Goal: Task Accomplishment & Management: Complete application form

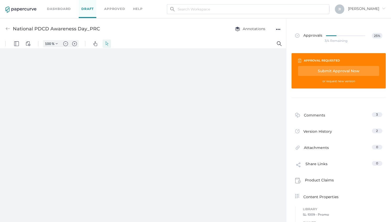
click at [59, 7] on link "Dashboard" at bounding box center [59, 9] width 24 height 6
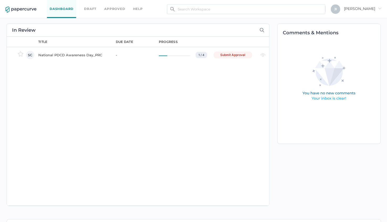
click at [57, 56] on div "National PDCD Awareness Day_PRC" at bounding box center [73, 55] width 71 height 6
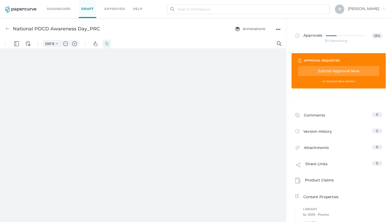
type input "207"
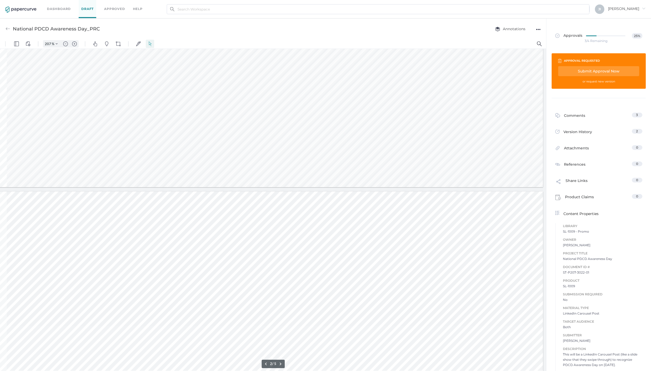
scroll to position [202, 114]
type input "5"
click at [65, 46] on button "Zoom out" at bounding box center [65, 43] width 8 height 7
type input "157"
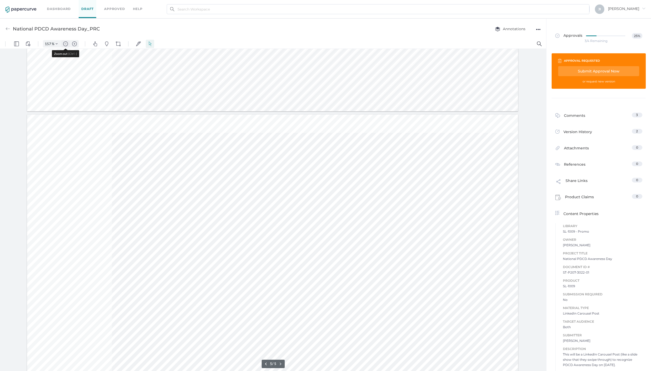
scroll to position [977, 0]
type input "207"
drag, startPoint x: 546, startPoint y: 67, endPoint x: 542, endPoint y: 69, distance: 4.5
click at [391, 69] on div at bounding box center [273, 211] width 546 height 324
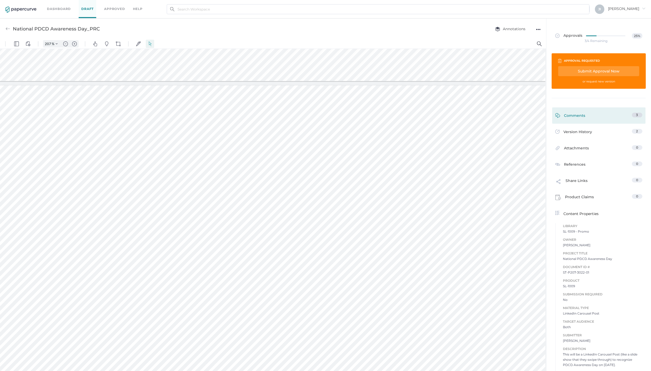
click at [391, 116] on div "Comments" at bounding box center [571, 117] width 30 height 8
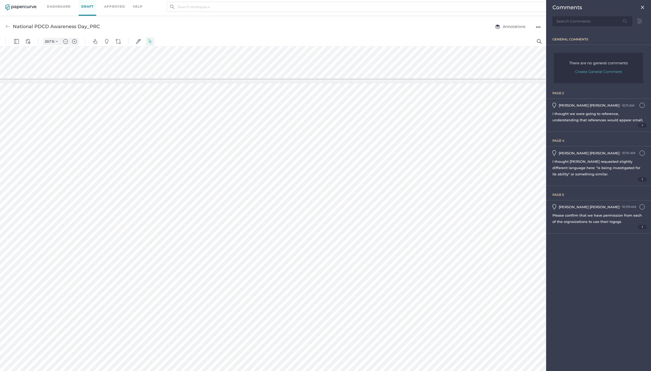
scroll to position [1340, 0]
type input "1"
click at [68, 44] on img "Zoom out" at bounding box center [65, 41] width 5 height 5
type input "157"
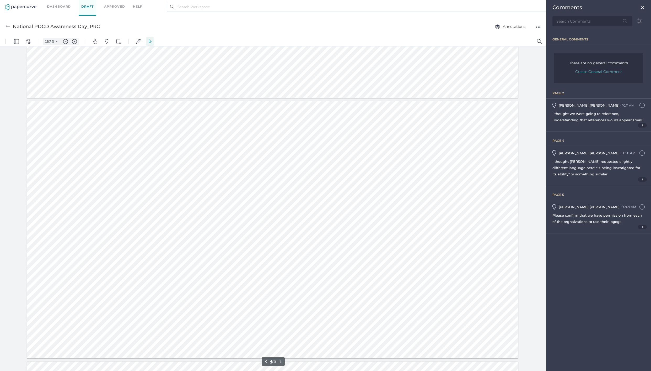
scroll to position [720, 0]
click at [361, 222] on div at bounding box center [273, 237] width 492 height 257
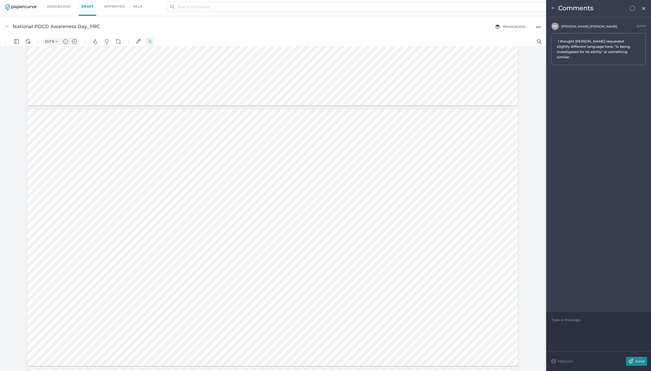
click at [391, 8] on div "Comments" at bounding box center [598, 8] width 105 height 17
click at [391, 9] on img at bounding box center [644, 8] width 4 height 4
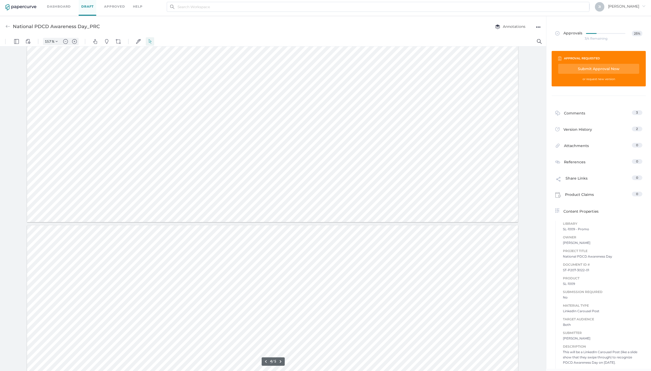
type input "5"
drag, startPoint x: 241, startPoint y: 361, endPoint x: 238, endPoint y: 352, distance: 9.9
click at [238, 222] on div at bounding box center [273, 240] width 492 height 257
click at [391, 110] on div "Comments 3" at bounding box center [598, 113] width 93 height 16
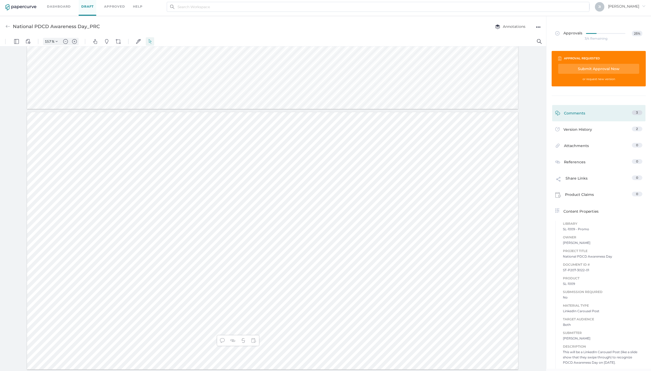
click at [391, 118] on div "Comments" at bounding box center [571, 114] width 30 height 8
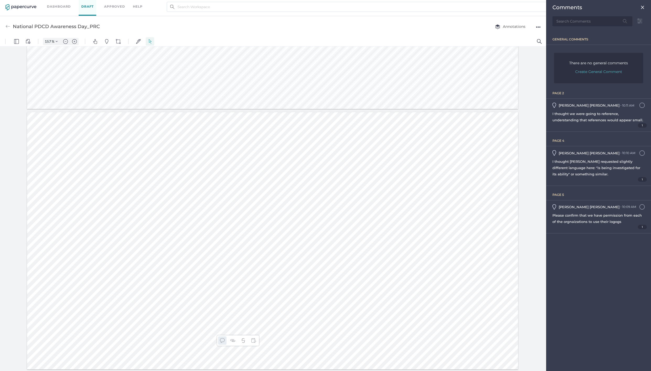
click at [222, 222] on img "Text Popup" at bounding box center [222, 340] width 5 height 5
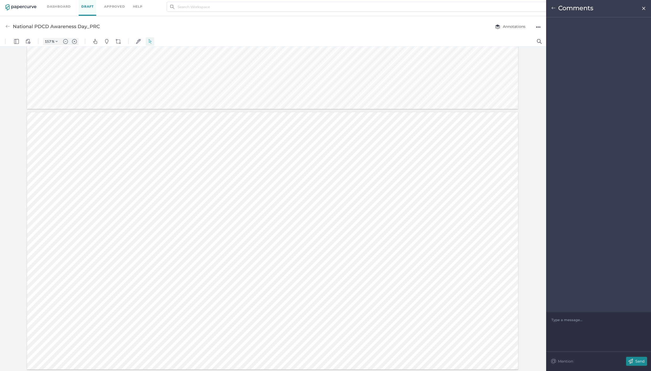
click at [241, 222] on div at bounding box center [273, 240] width 492 height 257
click at [240, 222] on div at bounding box center [273, 240] width 492 height 257
click at [391, 222] on div "Type a message..." at bounding box center [598, 331] width 105 height 39
click at [391, 222] on div "Type a message..." at bounding box center [599, 320] width 94 height 16
click at [391, 222] on div at bounding box center [599, 319] width 94 height 5
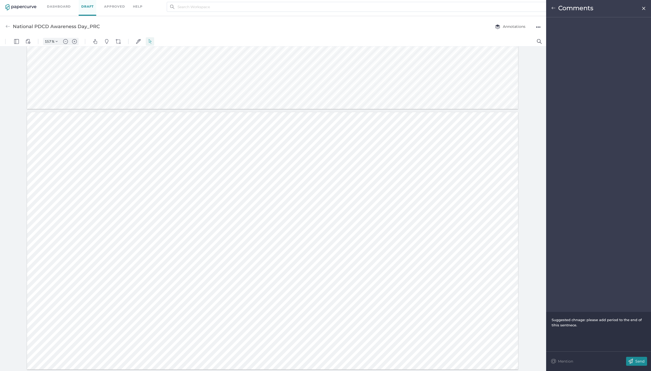
click at [391, 222] on span "Suggested chnage: please add period to the end of tihis sentnece." at bounding box center [597, 321] width 91 height 9
click at [391, 222] on img at bounding box center [630, 360] width 9 height 9
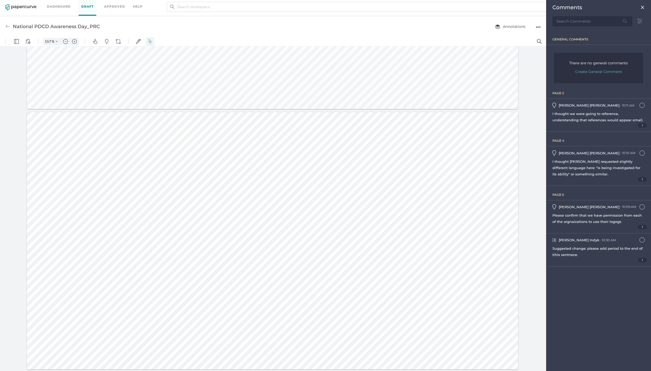
drag, startPoint x: 40, startPoint y: 295, endPoint x: 48, endPoint y: 298, distance: 8.5
click at [48, 222] on div at bounding box center [273, 240] width 492 height 257
click at [391, 222] on div at bounding box center [273, 240] width 492 height 257
drag, startPoint x: 124, startPoint y: 290, endPoint x: 137, endPoint y: 299, distance: 16.2
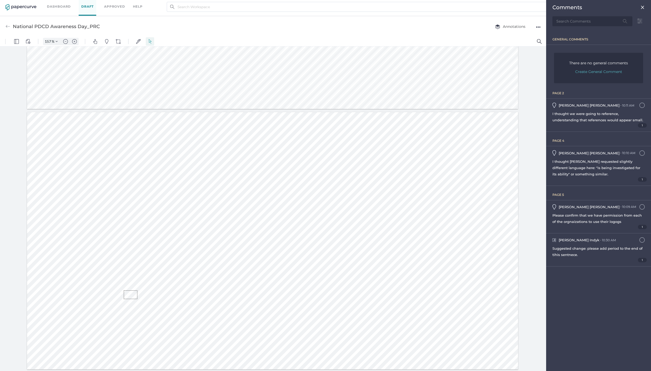
click at [137, 222] on div at bounding box center [273, 240] width 492 height 257
drag, startPoint x: 47, startPoint y: 284, endPoint x: 399, endPoint y: 336, distance: 356.1
click at [391, 222] on div at bounding box center [273, 240] width 492 height 257
drag, startPoint x: 68, startPoint y: 267, endPoint x: 96, endPoint y: 280, distance: 31.1
click at [96, 222] on div at bounding box center [273, 240] width 492 height 257
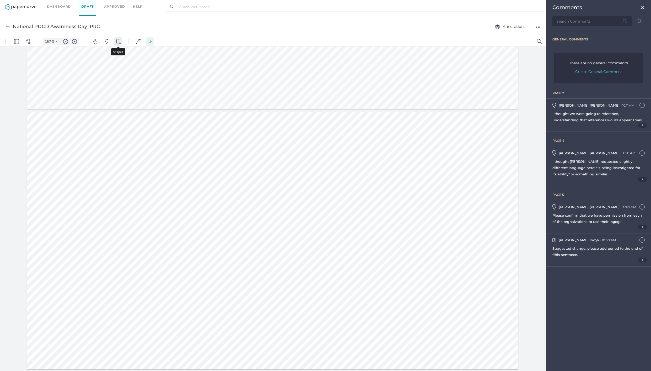
click at [119, 40] on img "Shapes" at bounding box center [118, 41] width 5 height 5
click at [391, 222] on div at bounding box center [273, 250] width 492 height 257
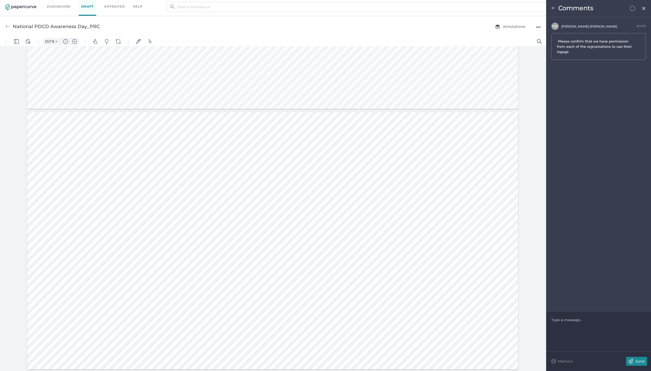
click at [391, 222] on div at bounding box center [599, 319] width 94 height 5
click at [391, 222] on img at bounding box center [630, 360] width 9 height 9
click at [55, 7] on link "Dashboard" at bounding box center [59, 7] width 24 height 6
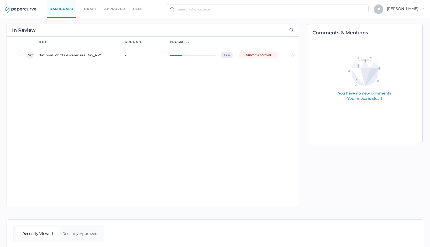
click at [51, 57] on div "National PDCD Awareness Day_PRC" at bounding box center [78, 55] width 80 height 6
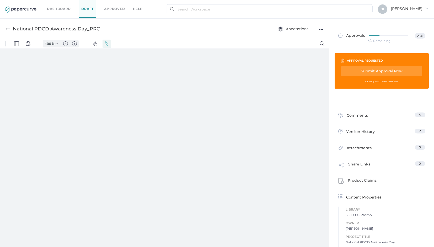
click at [56, 8] on link "Dashboard" at bounding box center [59, 9] width 24 height 6
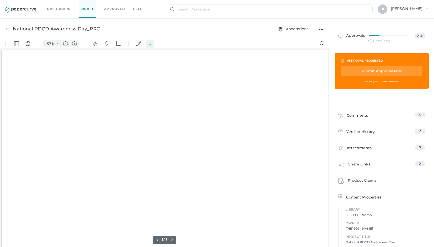
type input "157"
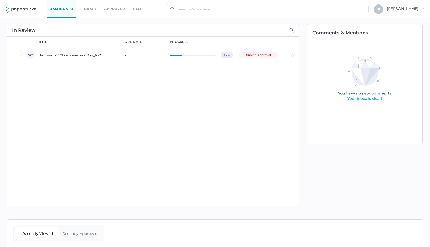
click at [51, 55] on div "National PDCD Awareness Day_PRC" at bounding box center [78, 55] width 80 height 6
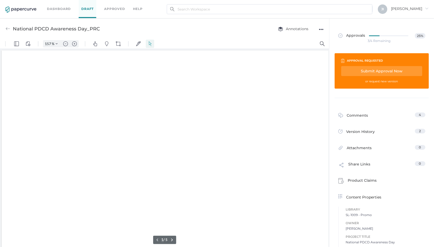
type input "157"
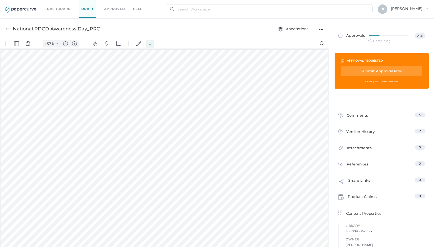
click at [386, 84] on div "or request new version" at bounding box center [381, 81] width 81 height 6
type input "jindyk@lifesciencelegal.com"
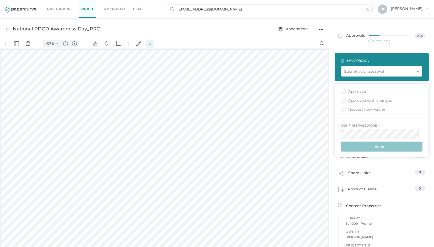
click at [346, 101] on div "Approved with changes" at bounding box center [366, 100] width 51 height 5
click at [342, 99] on input "Approved with changes" at bounding box center [342, 99] width 0 height 0
click at [383, 149] on button "Submit" at bounding box center [382, 147] width 82 height 10
